Goal: Task Accomplishment & Management: Manage account settings

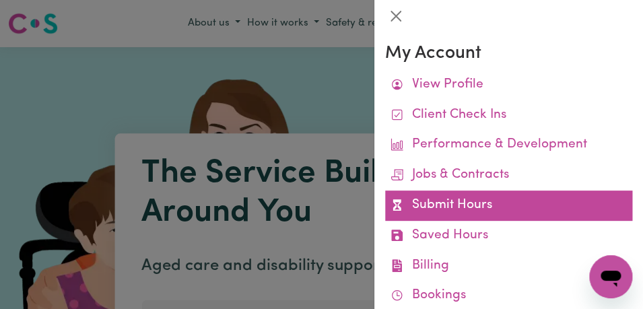
click at [491, 209] on link "Submit Hours" at bounding box center [508, 206] width 247 height 30
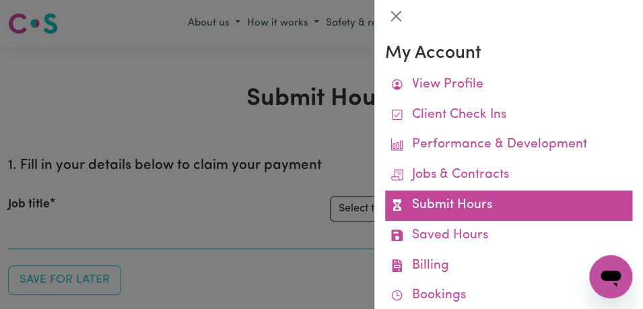
click at [496, 209] on link "Submit Hours" at bounding box center [508, 206] width 247 height 30
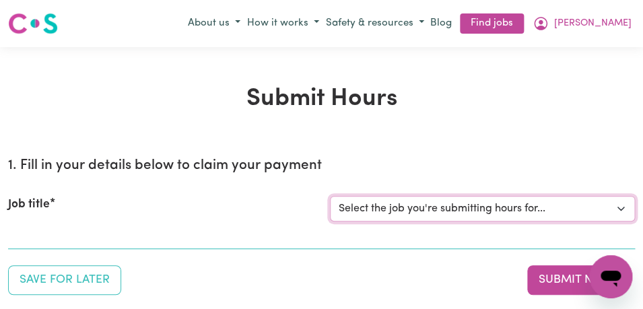
select select "11855"
click option "[[PERSON_NAME]] Support Worker Needed For Personal Care In the Morning- [PERSON…" at bounding box center [0, 0] width 0 height 0
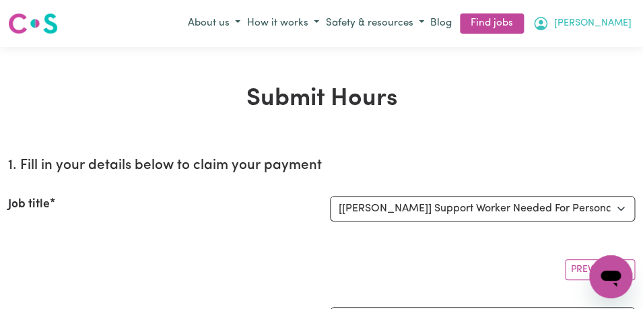
click at [621, 24] on button "[PERSON_NAME]" at bounding box center [582, 23] width 106 height 23
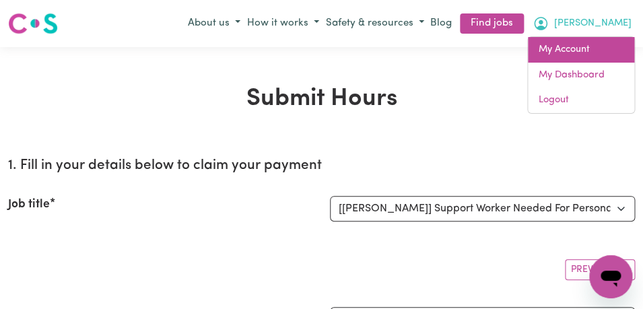
click at [588, 51] on link "My Account" at bounding box center [581, 50] width 106 height 26
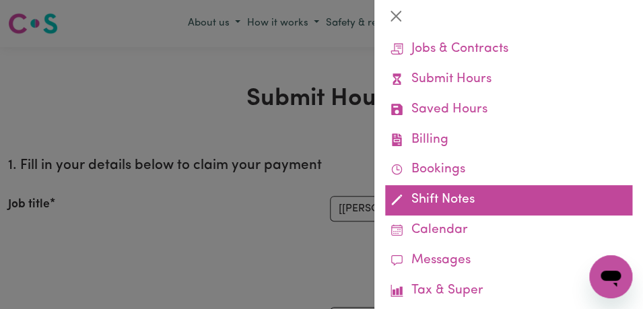
scroll to position [127, 0]
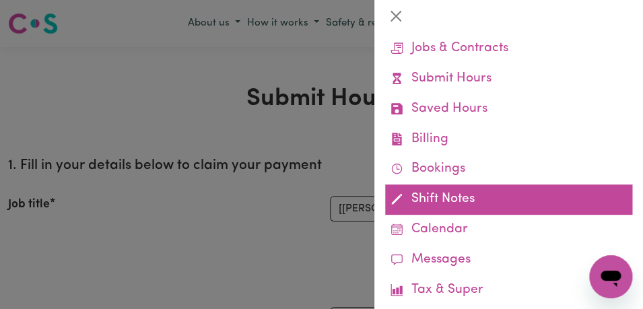
click at [504, 194] on link "Shift Notes" at bounding box center [508, 199] width 247 height 30
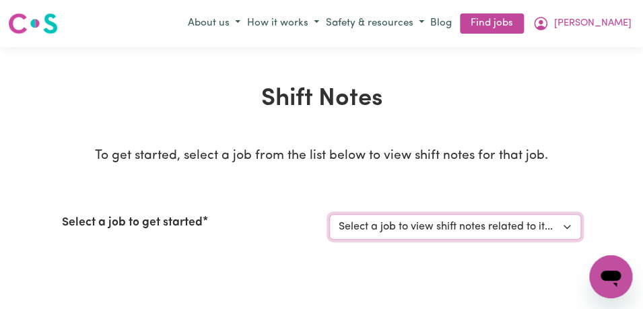
select select "11855"
click option "[[PERSON_NAME]] Support Worker Needed For Personal Care In the Morning- [PERSON…" at bounding box center [0, 0] width 0 height 0
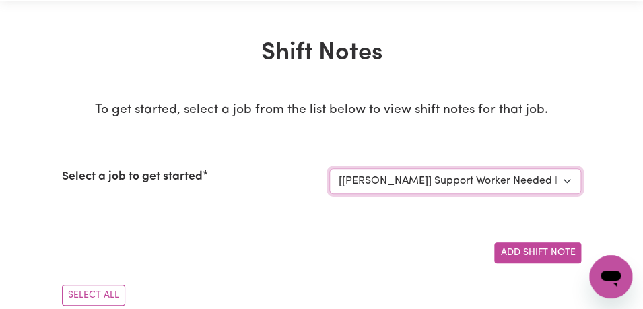
scroll to position [47, 0]
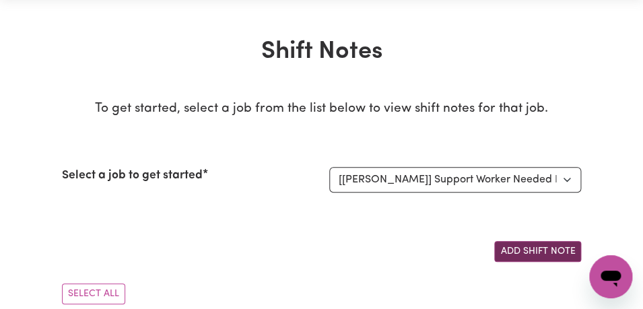
click at [545, 254] on button "Add Shift Note" at bounding box center [537, 251] width 87 height 21
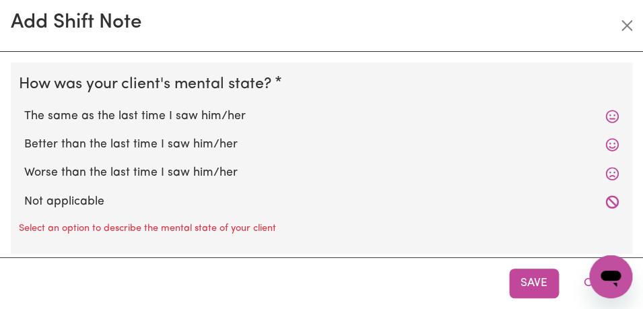
click at [207, 114] on label "The same as the last time I saw him/her" at bounding box center [321, 117] width 594 height 18
click at [24, 108] on input "The same as the last time I saw him/her" at bounding box center [24, 107] width 1 height 1
radio input "true"
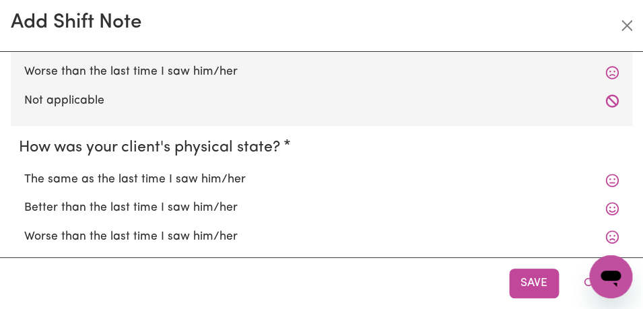
scroll to position [118, 0]
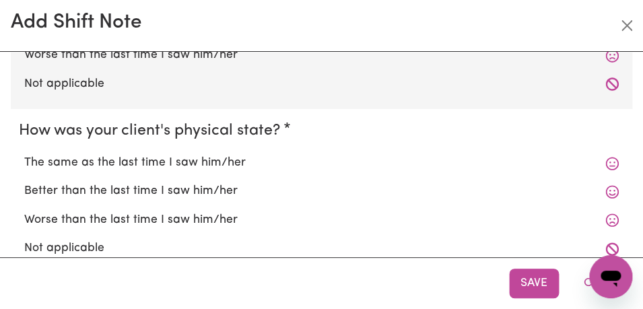
click at [202, 159] on label "The same as the last time I saw him/her" at bounding box center [321, 163] width 594 height 18
click at [24, 154] on input "The same as the last time I saw him/her" at bounding box center [24, 153] width 1 height 1
radio input "true"
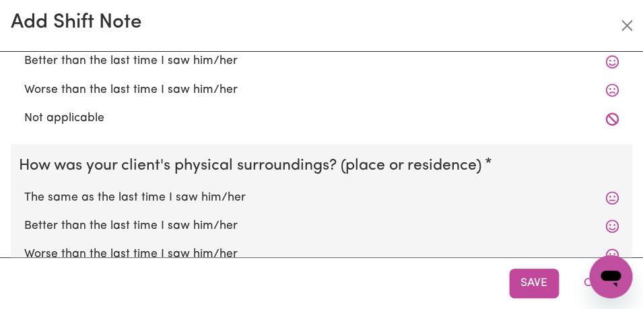
scroll to position [250, 0]
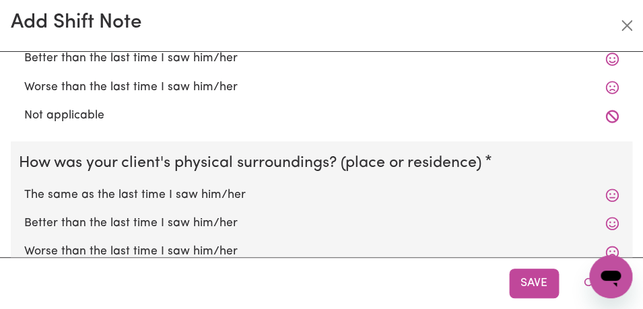
click at [204, 197] on label "The same as the last time I saw him/her" at bounding box center [321, 195] width 594 height 18
click at [24, 186] on input "The same as the last time I saw him/her" at bounding box center [24, 186] width 1 height 1
radio input "true"
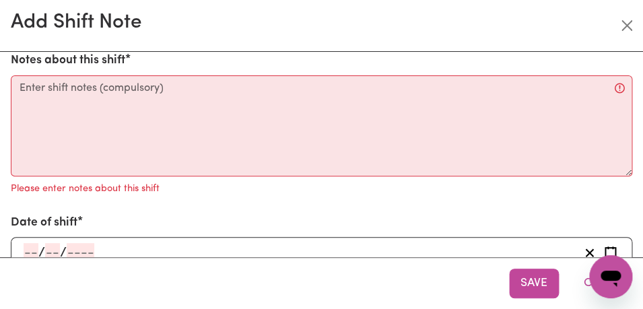
scroll to position [517, 0]
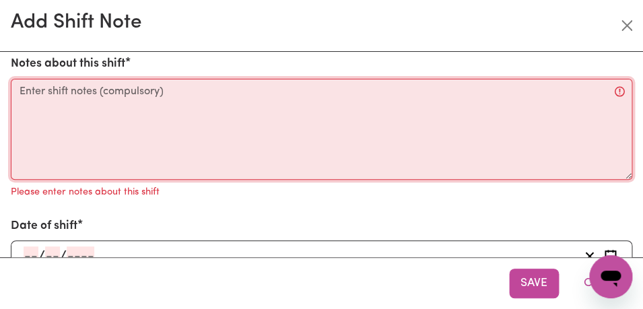
click at [137, 98] on textarea "Notes about this shift" at bounding box center [321, 129] width 621 height 101
type textarea "A"
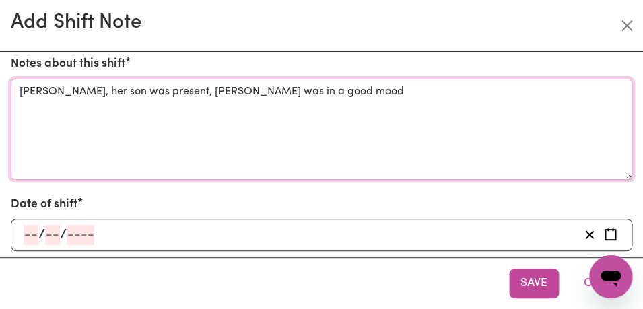
type textarea "[PERSON_NAME], her son was present, [PERSON_NAME] was in a good mood"
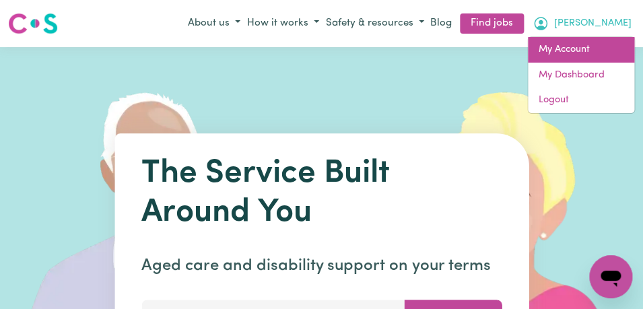
click at [599, 48] on link "My Account" at bounding box center [581, 50] width 106 height 26
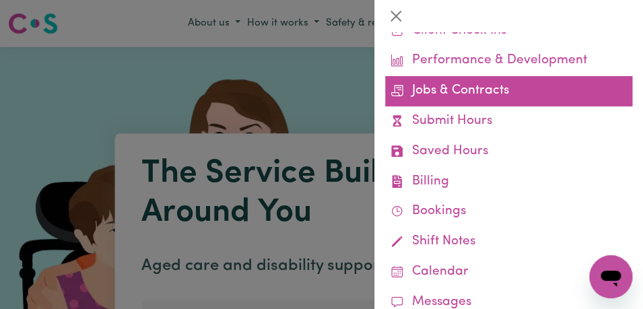
scroll to position [114, 0]
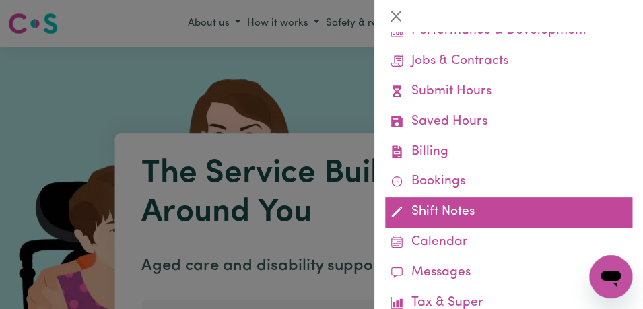
click at [532, 209] on link "Shift Notes" at bounding box center [508, 212] width 247 height 30
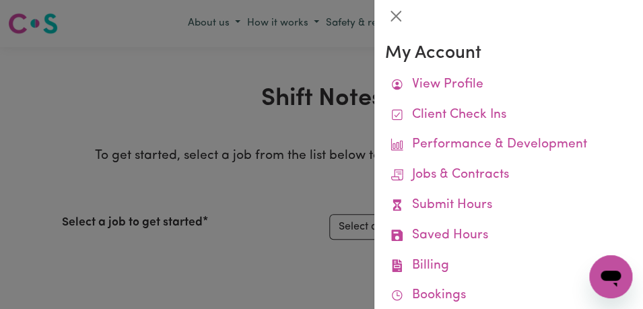
click at [319, 184] on div at bounding box center [321, 154] width 643 height 309
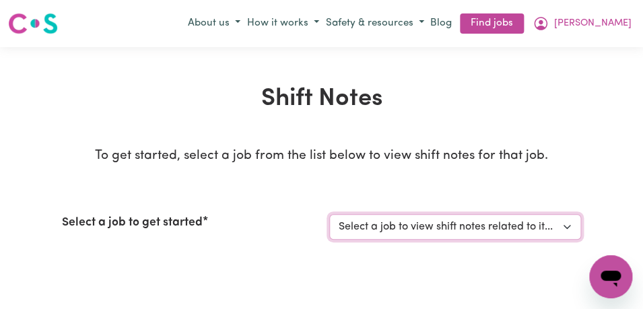
select select "11855"
click option "[[PERSON_NAME]] Support Worker Needed For Personal Care In the Morning- [PERSON…" at bounding box center [0, 0] width 0 height 0
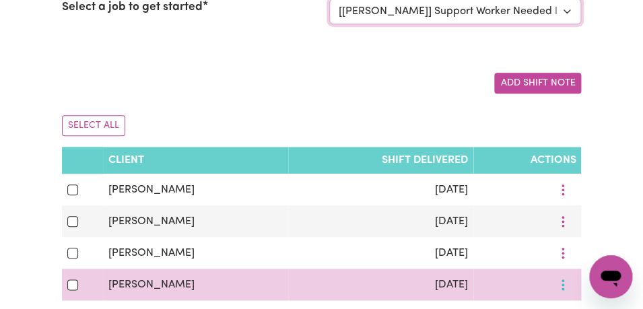
scroll to position [212, 0]
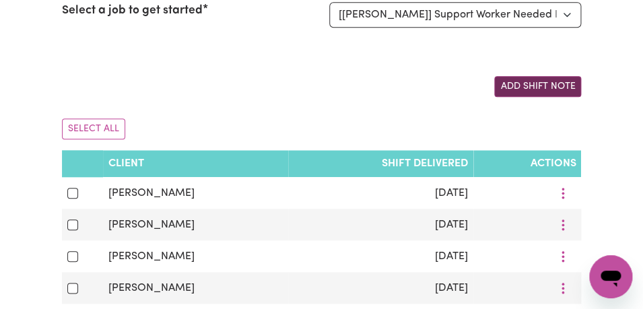
click at [543, 86] on button "Add Shift Note" at bounding box center [537, 86] width 87 height 21
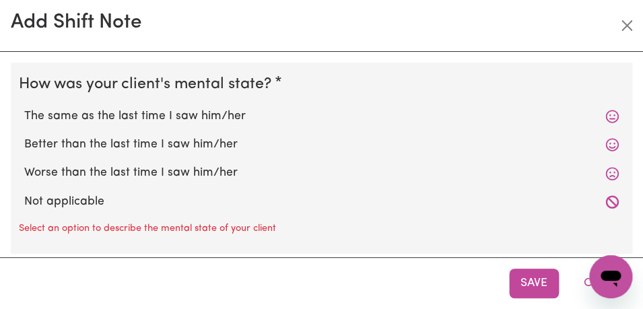
click at [216, 118] on label "The same as the last time I saw him/her" at bounding box center [321, 117] width 594 height 18
click at [24, 108] on input "The same as the last time I saw him/her" at bounding box center [24, 107] width 1 height 1
radio input "true"
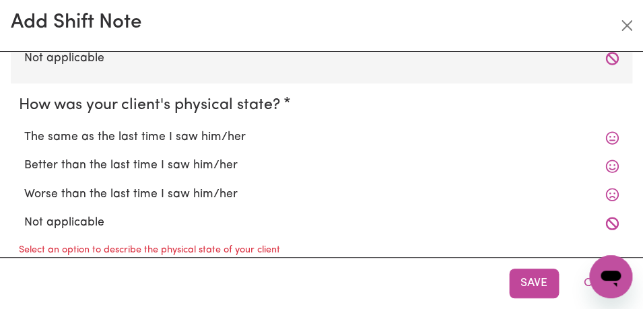
scroll to position [160, 0]
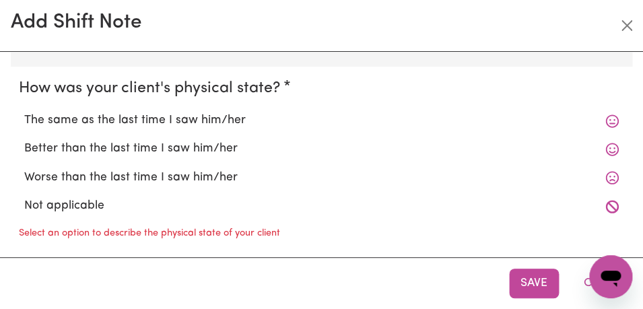
click at [213, 118] on label "The same as the last time I saw him/her" at bounding box center [321, 121] width 594 height 18
click at [24, 112] on input "The same as the last time I saw him/her" at bounding box center [24, 111] width 1 height 1
radio input "true"
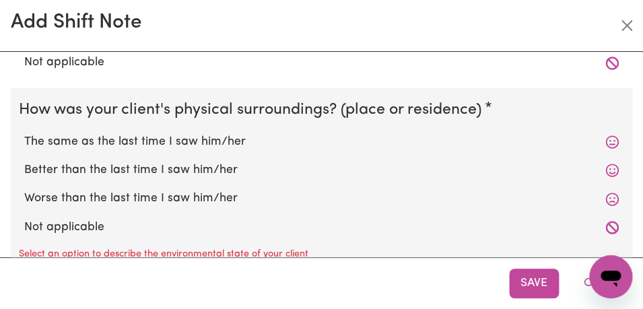
scroll to position [316, 0]
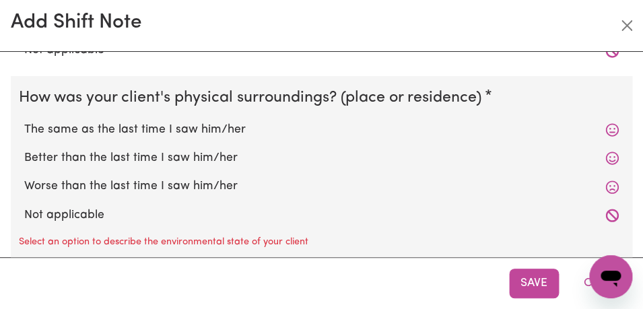
click at [211, 128] on label "The same as the last time I saw him/her" at bounding box center [321, 130] width 594 height 18
click at [24, 121] on input "The same as the last time I saw him/her" at bounding box center [24, 121] width 1 height 1
radio input "true"
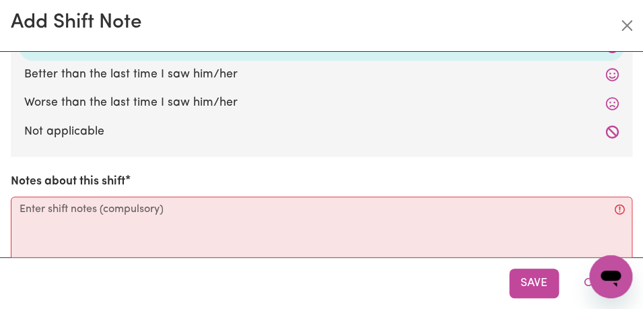
scroll to position [403, 0]
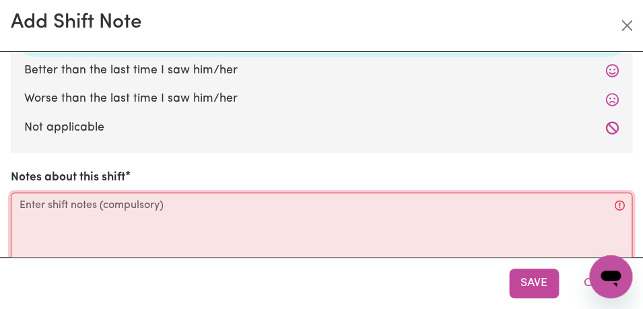
click at [140, 210] on textarea "Notes about this shift" at bounding box center [321, 243] width 621 height 101
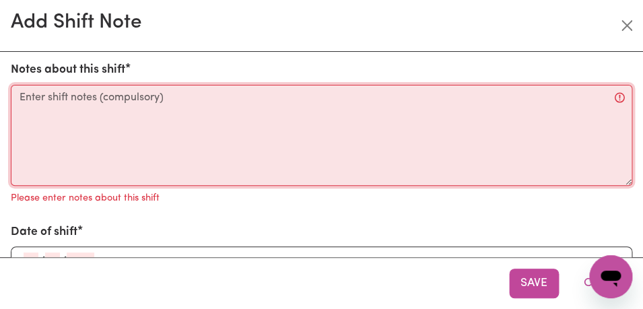
scroll to position [513, 0]
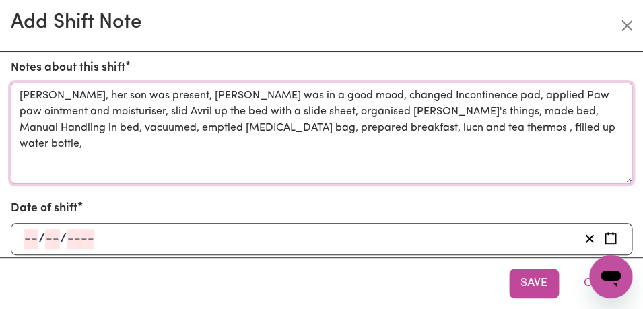
click at [402, 130] on textarea "Chris, her son was present, Avril was in a good mood, changed Incontinence pad,…" at bounding box center [321, 133] width 621 height 101
click at [522, 127] on textarea "Chris, her son was present, Avril was in a good mood, changed Incontinence pad,…" at bounding box center [321, 133] width 621 height 101
click at [314, 128] on textarea "Chris, her son was present, Avril was in a good mood, changed Incontinence pad,…" at bounding box center [321, 133] width 621 height 101
click at [567, 131] on textarea "Chris, her son was present, Avril was in a good mood, changed Incontinence pad,…" at bounding box center [321, 133] width 621 height 101
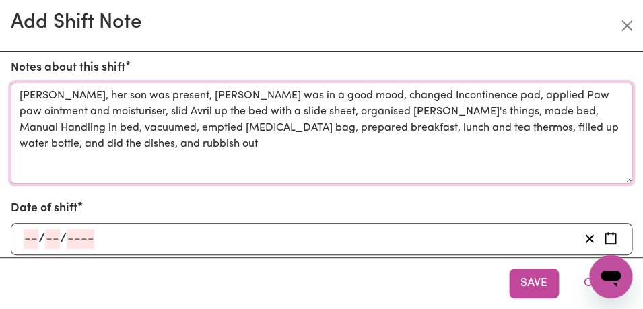
type textarea "Chris, her son was present, Avril was in a good mood, changed Incontinence pad,…"
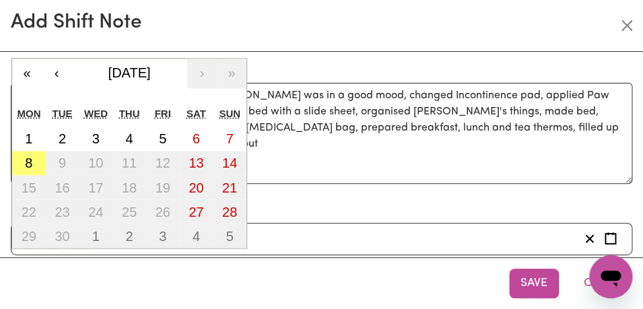
click at [34, 240] on input "number" at bounding box center [31, 239] width 15 height 20
click at [162, 136] on abbr "5" at bounding box center [162, 138] width 7 height 15
type input "2025-09-05"
type input "5"
type input "9"
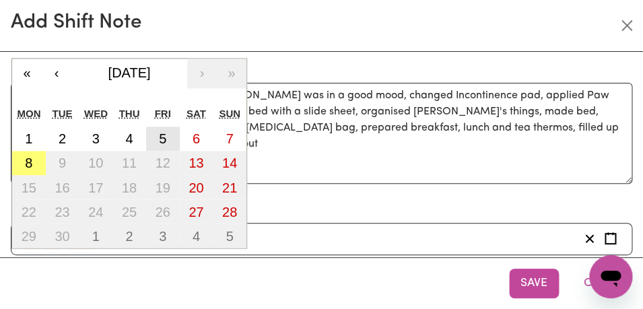
type input "2025"
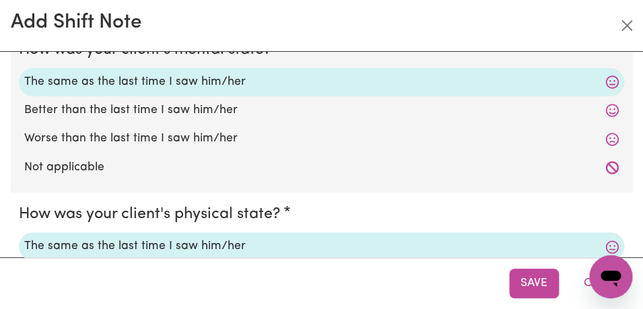
scroll to position [45, 0]
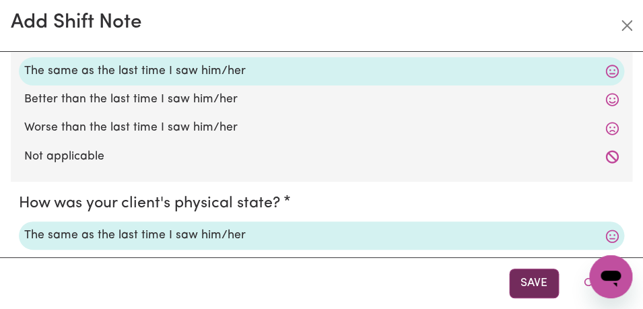
click at [534, 287] on button "Save" at bounding box center [534, 284] width 50 height 30
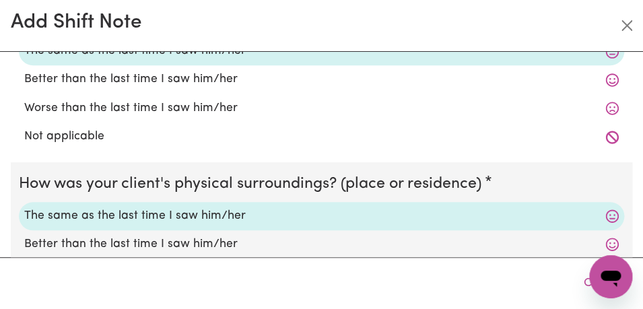
scroll to position [182, 0]
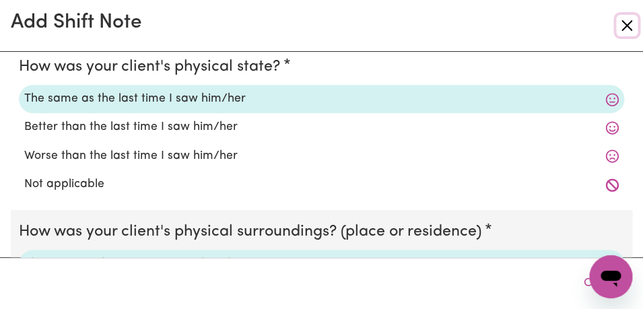
click at [623, 26] on button "Close" at bounding box center [627, 26] width 22 height 22
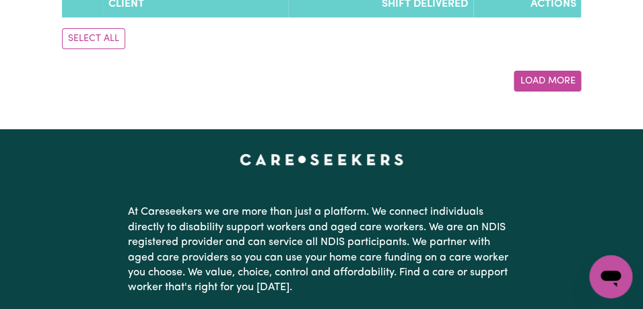
scroll to position [1192, 0]
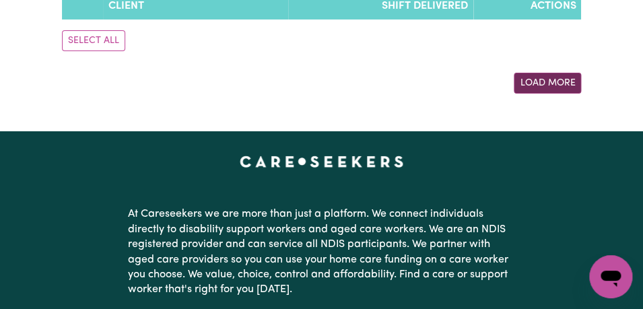
click at [557, 81] on button "Load More" at bounding box center [547, 83] width 67 height 21
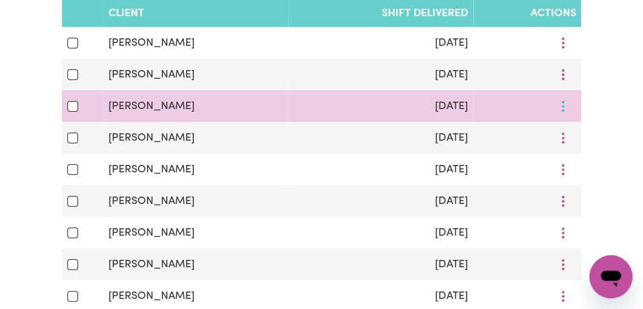
scroll to position [1184, 0]
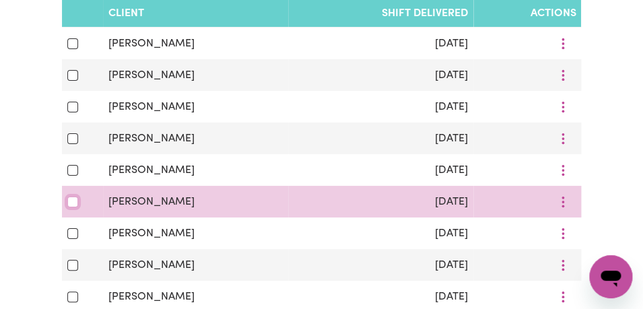
click at [69, 201] on input "checkbox" at bounding box center [72, 202] width 11 height 11
checkbox input "true"
click at [568, 201] on button "More options" at bounding box center [563, 201] width 26 height 21
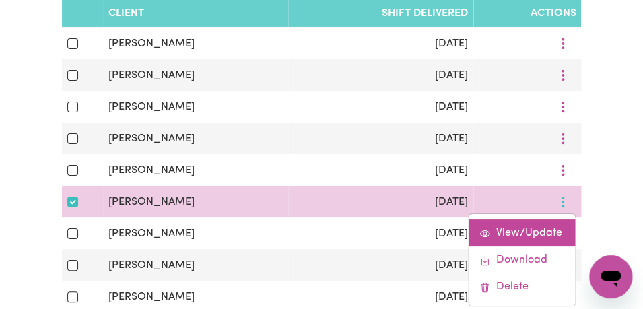
click at [549, 232] on span "View/Update" at bounding box center [529, 233] width 66 height 11
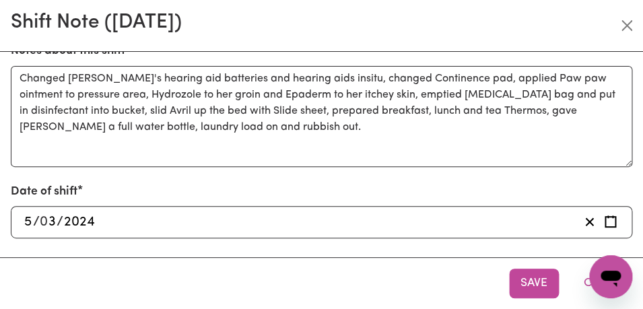
scroll to position [528, 0]
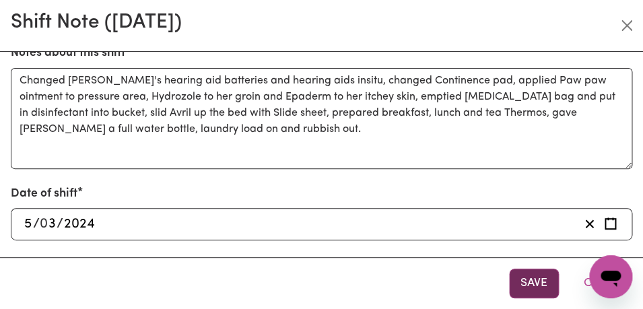
click at [532, 283] on button "Save" at bounding box center [534, 284] width 50 height 30
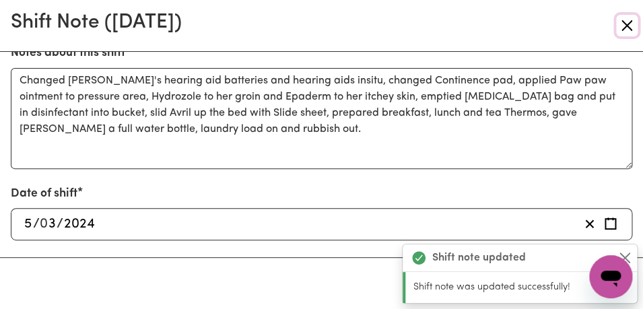
click at [627, 28] on button "Close" at bounding box center [627, 26] width 22 height 22
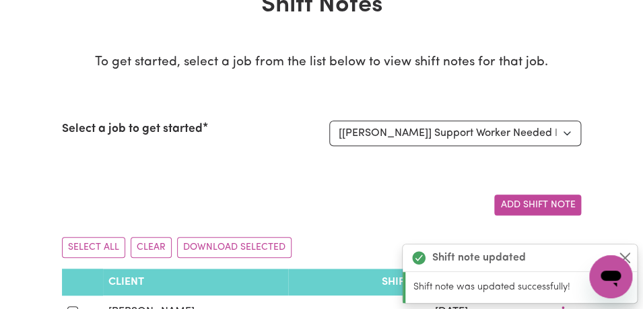
scroll to position [0, 0]
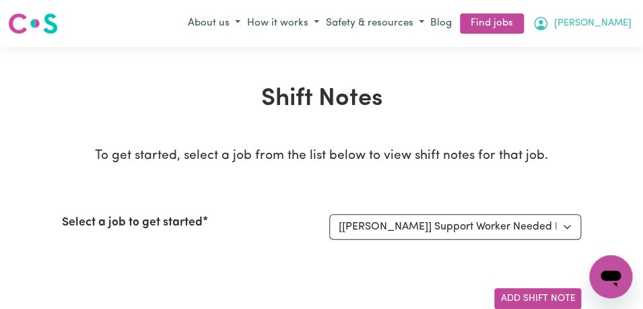
click at [617, 22] on span "[PERSON_NAME]" at bounding box center [592, 23] width 77 height 15
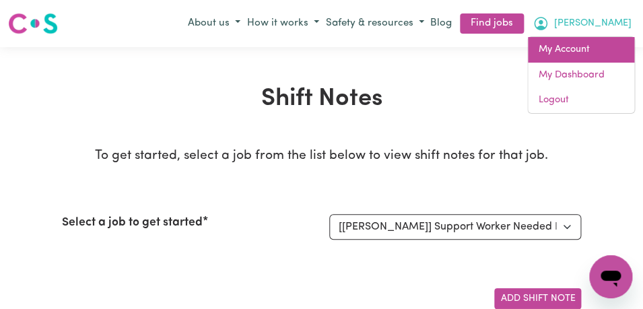
click at [595, 51] on link "My Account" at bounding box center [581, 50] width 106 height 26
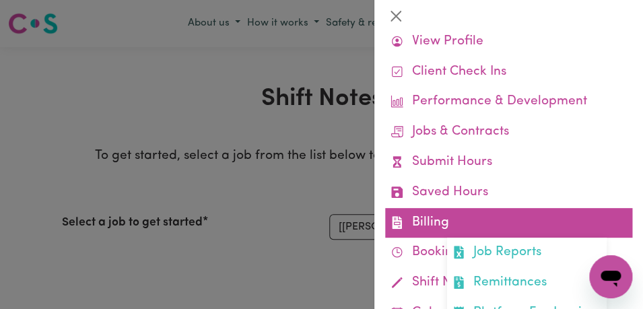
scroll to position [66, 0]
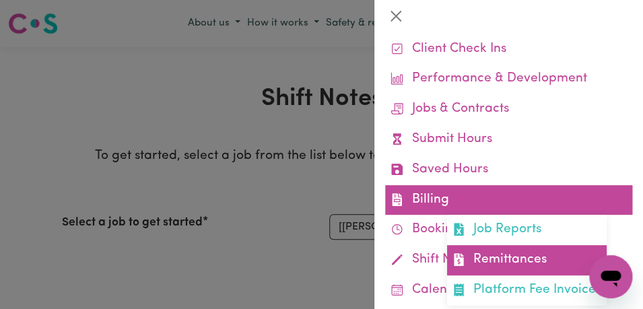
click at [506, 257] on link "Remittances" at bounding box center [527, 260] width 160 height 30
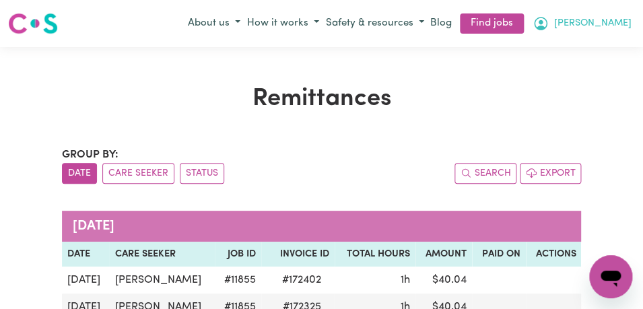
click at [549, 26] on icon "My Account" at bounding box center [541, 23] width 16 height 16
